Goal: Navigation & Orientation: Find specific page/section

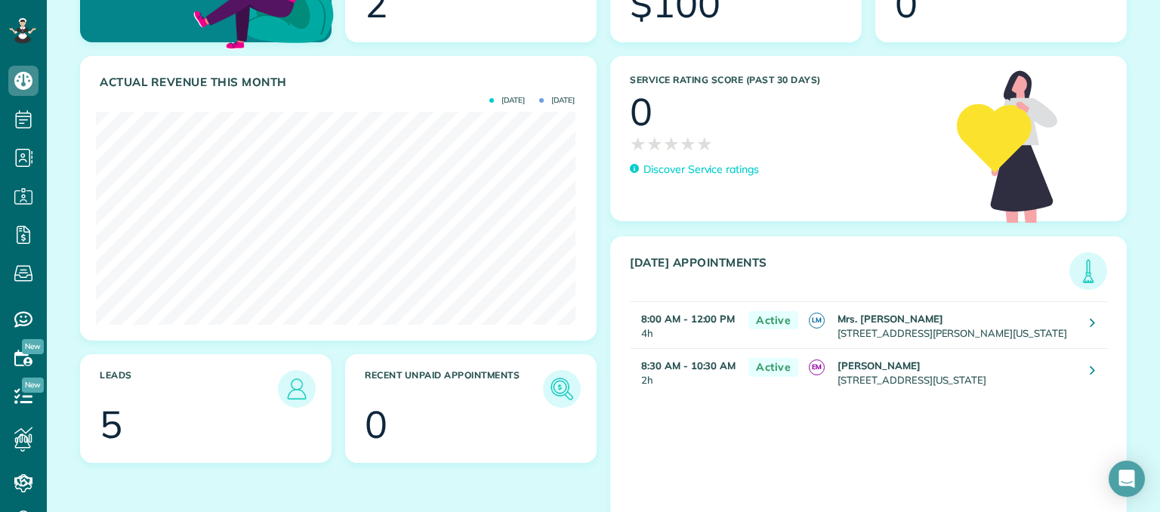
scroll to position [231, 0]
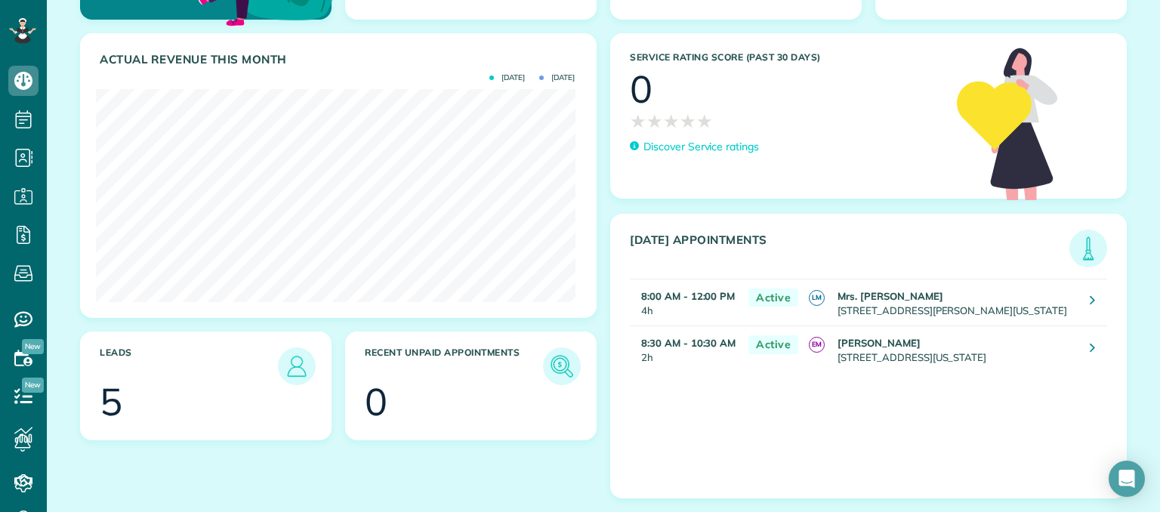
click at [235, 384] on section "5" at bounding box center [206, 402] width 212 height 38
click at [285, 362] on img at bounding box center [296, 366] width 35 height 35
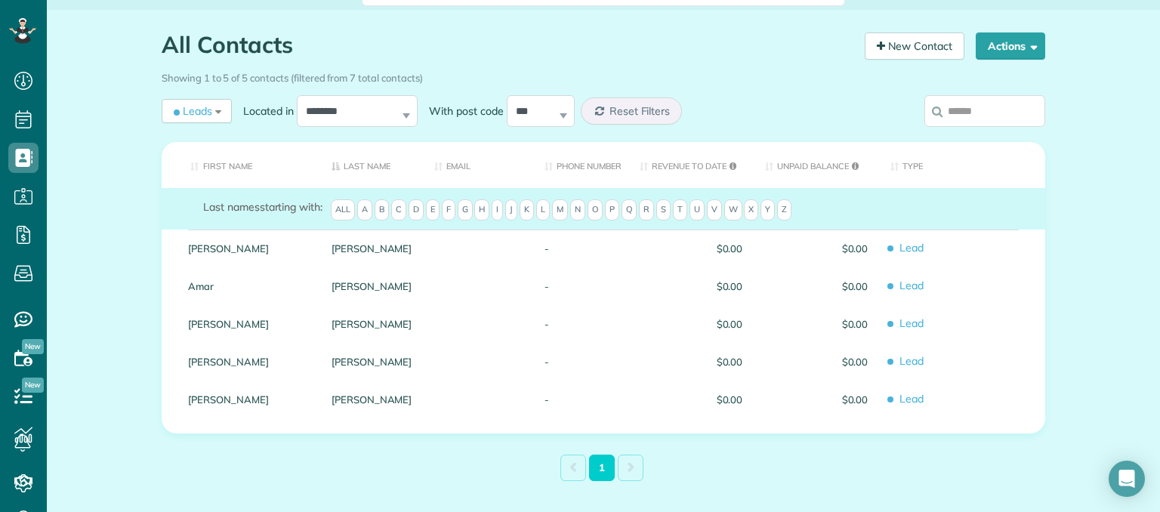
scroll to position [174, 0]
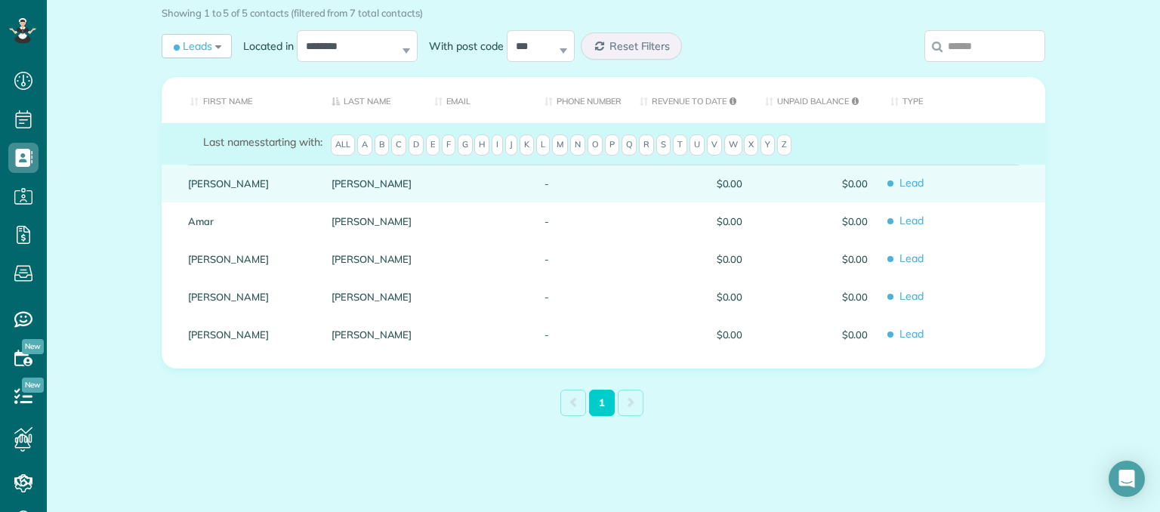
click at [969, 185] on span "Lead" at bounding box center [961, 183] width 143 height 26
click at [982, 194] on span "Lead" at bounding box center [961, 183] width 143 height 26
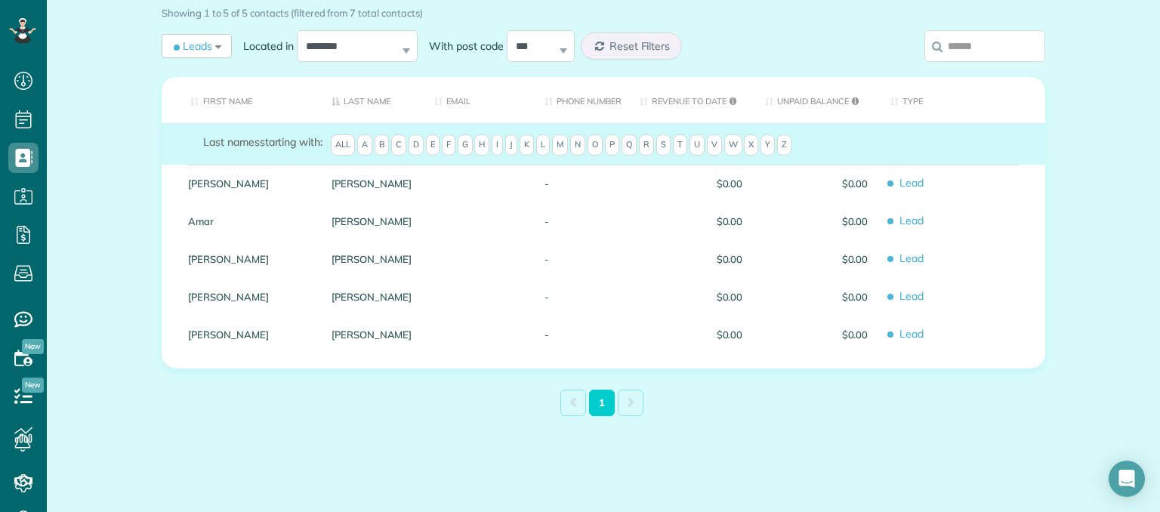
click at [982, 194] on span "Lead" at bounding box center [961, 183] width 143 height 26
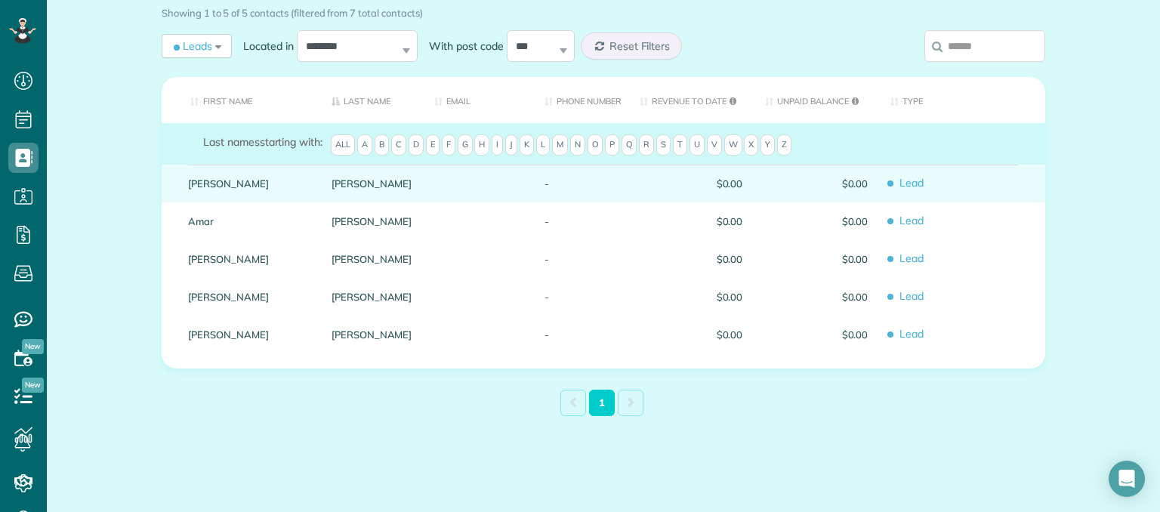
drag, startPoint x: 982, startPoint y: 194, endPoint x: 997, endPoint y: 183, distance: 18.4
click at [997, 183] on span "Lead" at bounding box center [961, 183] width 143 height 26
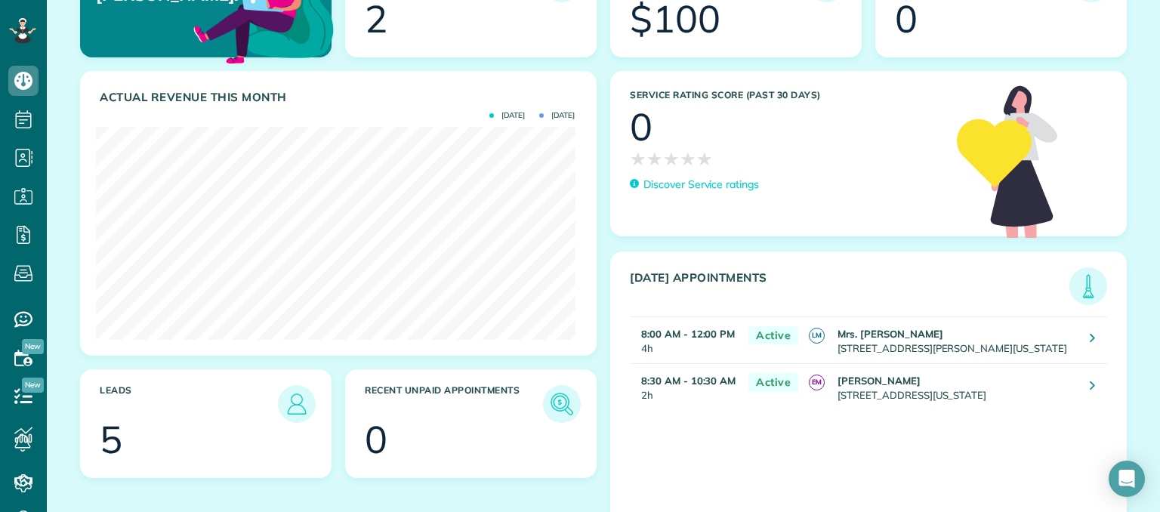
scroll to position [231, 0]
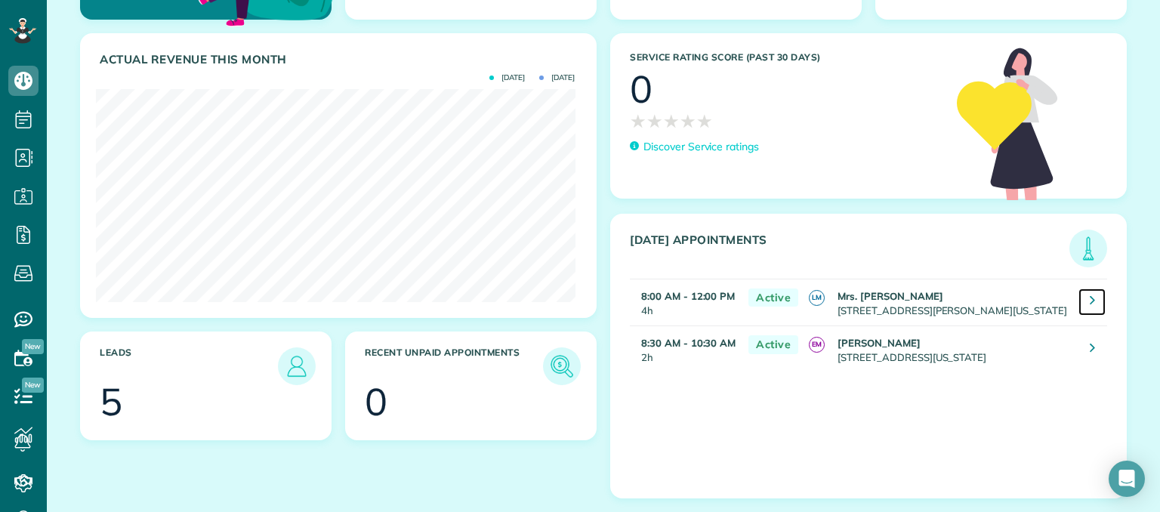
click at [1090, 303] on icon at bounding box center [1092, 299] width 5 height 15
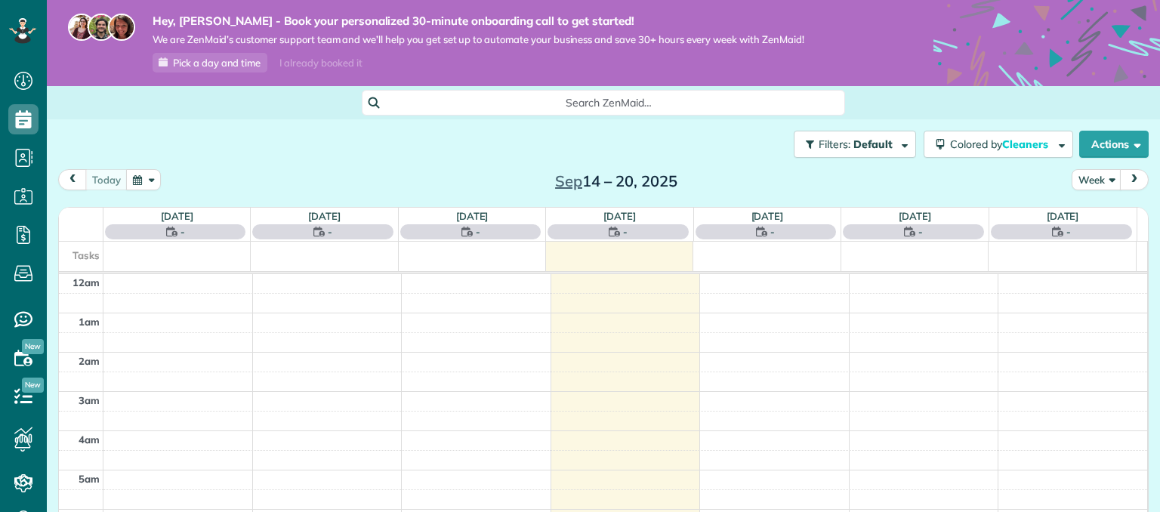
scroll to position [273, 0]
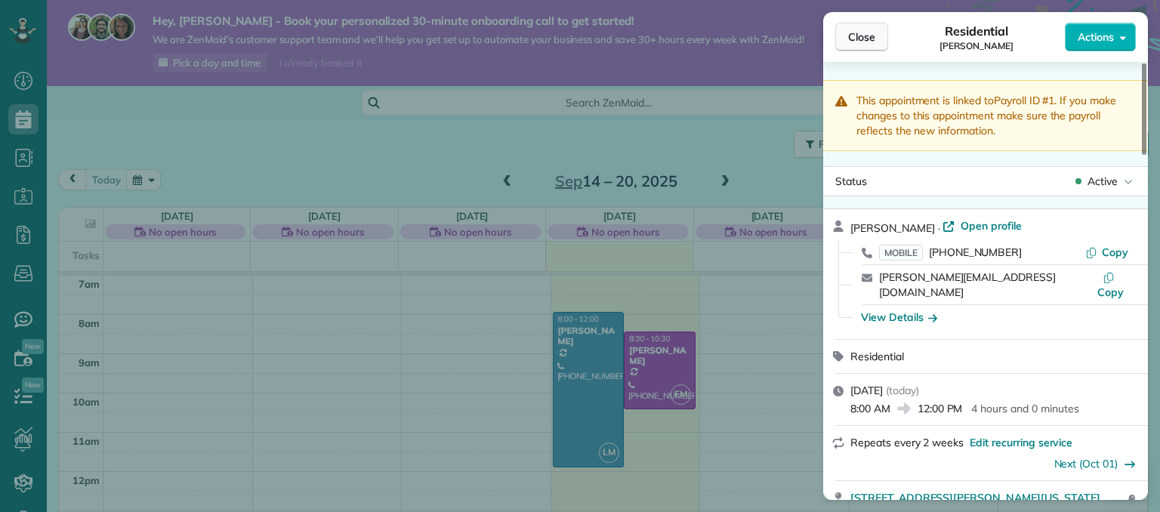
click at [855, 25] on button "Close" at bounding box center [861, 37] width 53 height 29
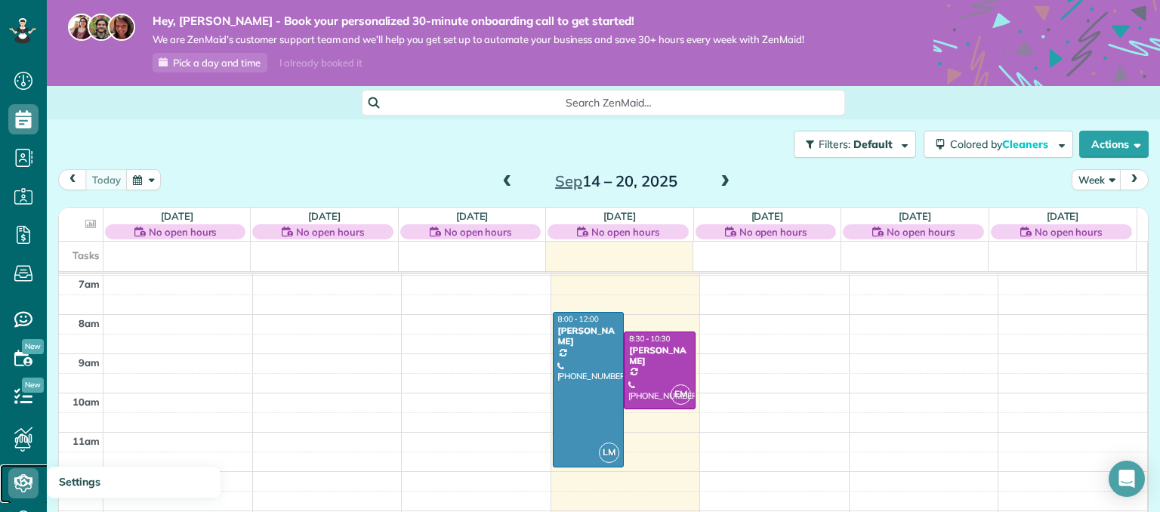
click at [23, 490] on icon at bounding box center [23, 483] width 30 height 30
